Goal: Task Accomplishment & Management: Complete application form

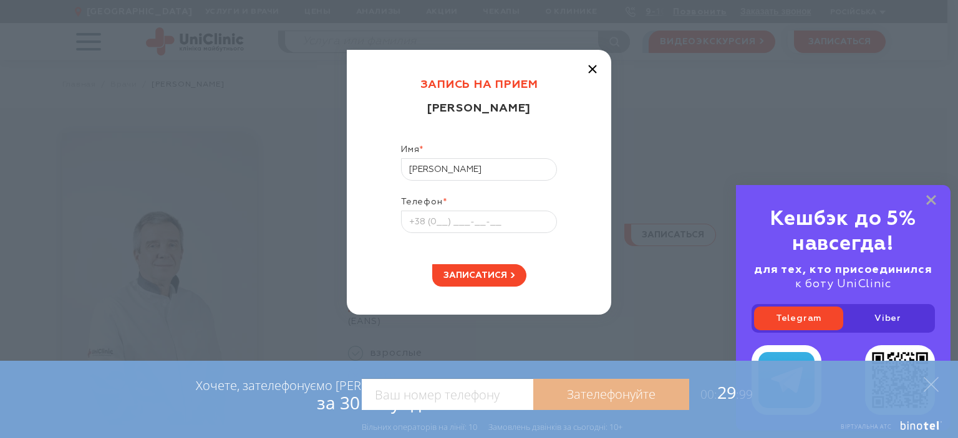
type input "Іонова Ніна Василівна"
click at [469, 229] on input "Телефон *" at bounding box center [479, 222] width 156 height 22
type input "+38 (063) 948-36-26"
click at [489, 272] on span "записатися" at bounding box center [475, 275] width 64 height 9
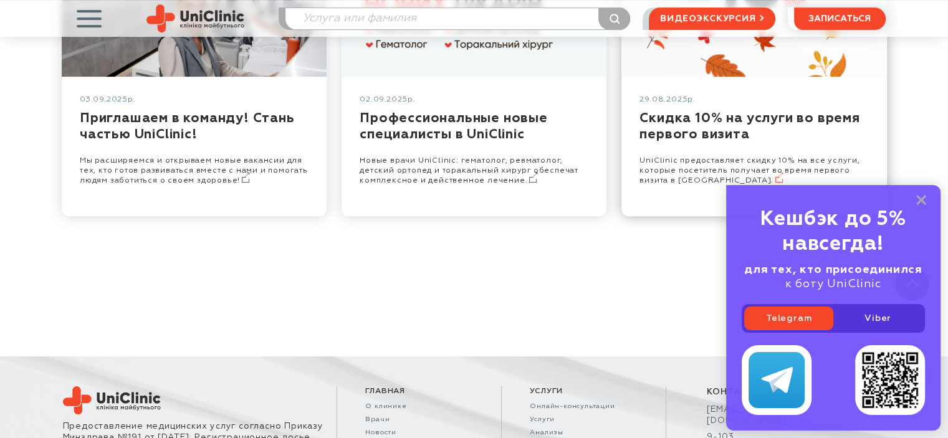
scroll to position [561, 0]
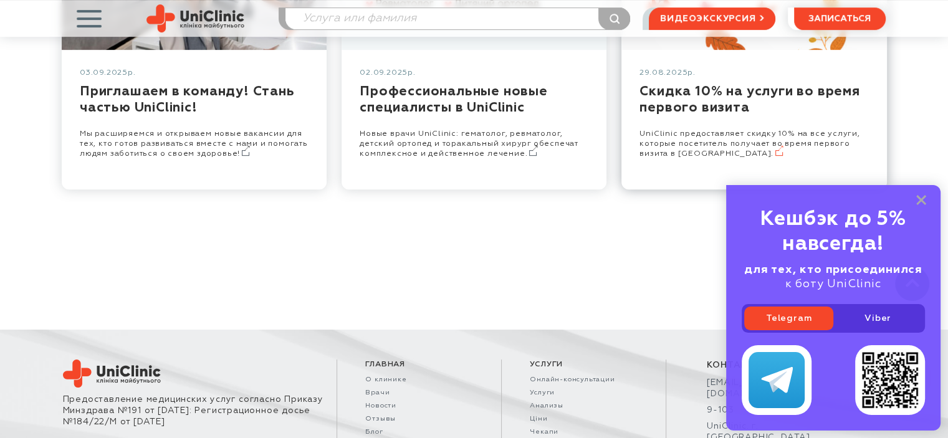
click at [749, 99] on link at bounding box center [754, 120] width 265 height 140
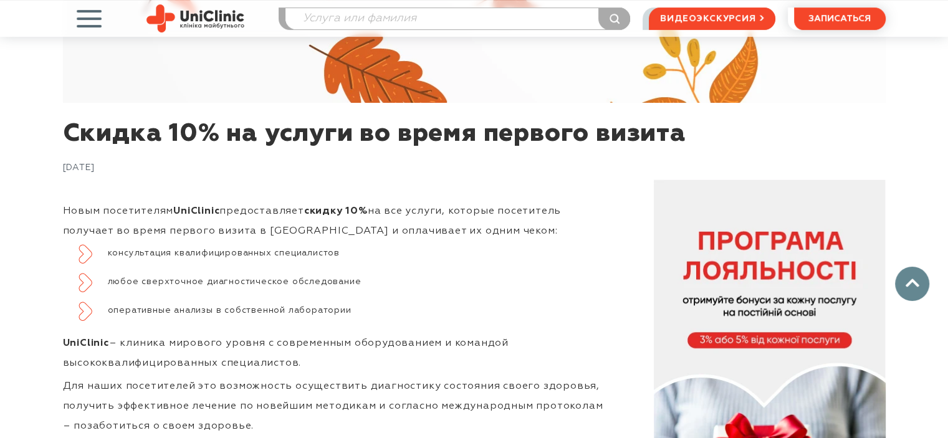
scroll to position [561, 0]
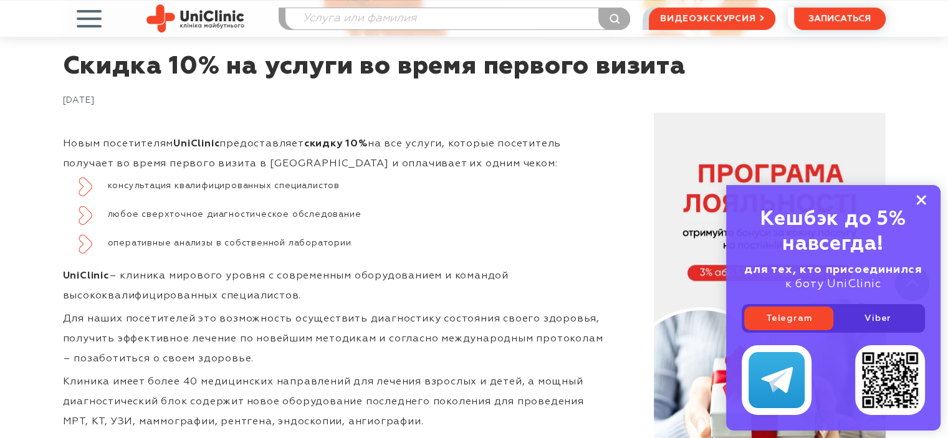
click at [923, 200] on rect at bounding box center [921, 200] width 10 height 10
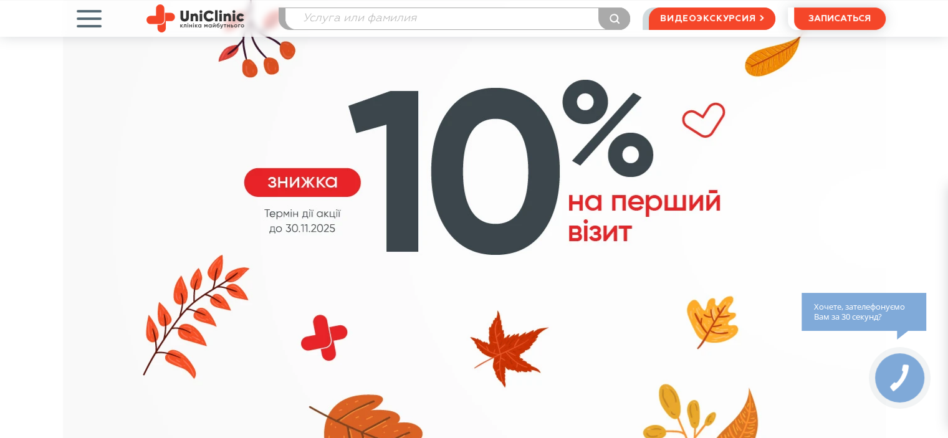
scroll to position [0, 0]
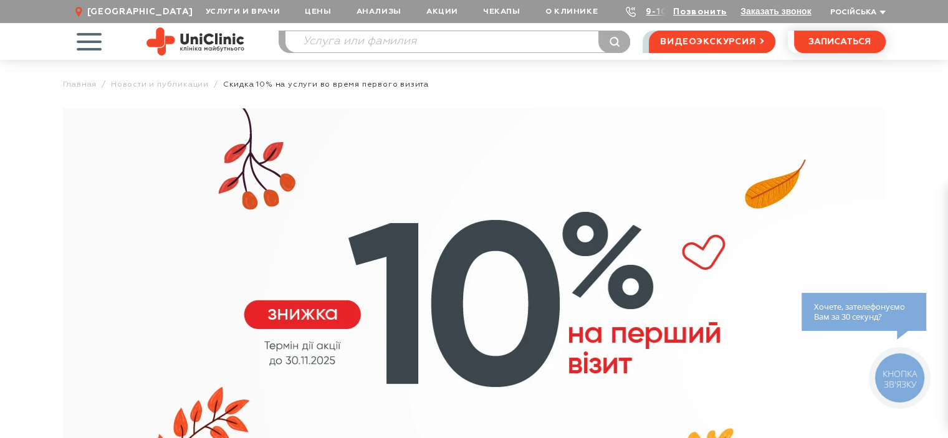
click at [90, 45] on span "button" at bounding box center [89, 42] width 52 height 52
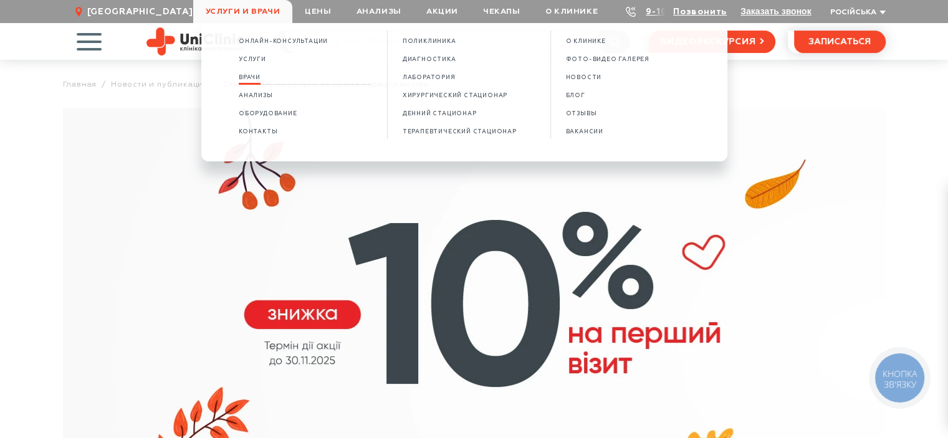
click at [255, 79] on span "Врачи" at bounding box center [250, 77] width 22 height 7
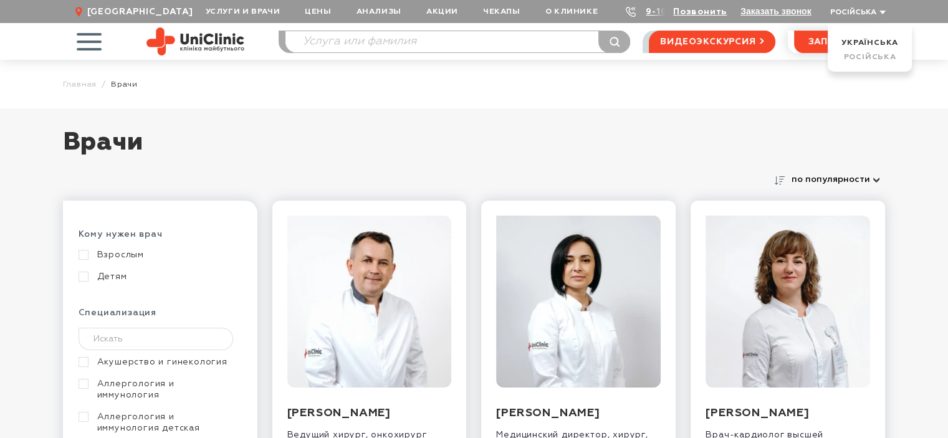
click at [882, 11] on button "Російська" at bounding box center [856, 12] width 59 height 9
click at [867, 39] on link "Українська" at bounding box center [870, 43] width 57 height 8
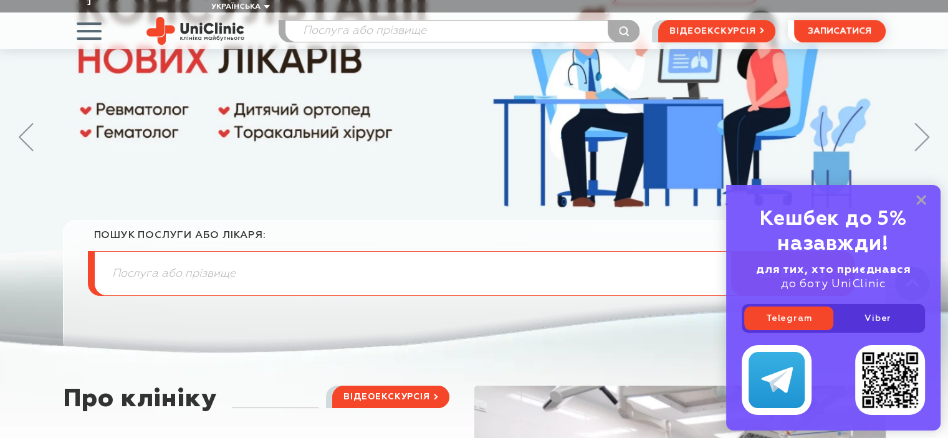
scroll to position [374, 0]
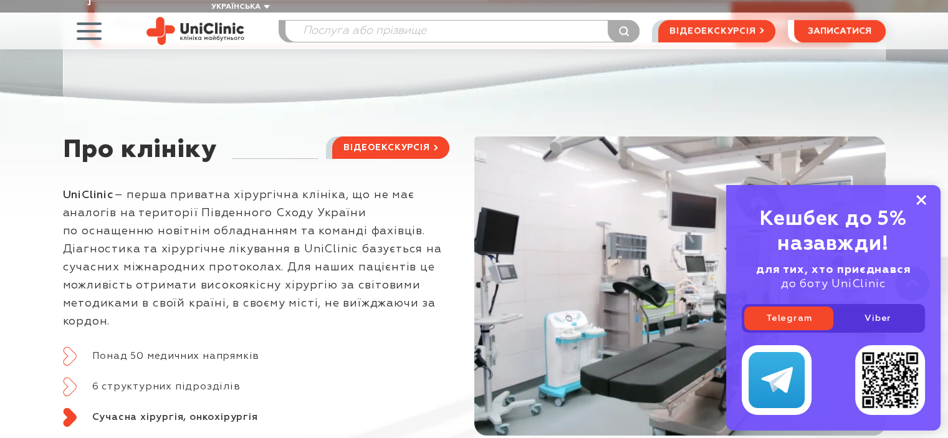
click at [923, 199] on rect at bounding box center [921, 200] width 10 height 10
